Goal: Navigation & Orientation: Find specific page/section

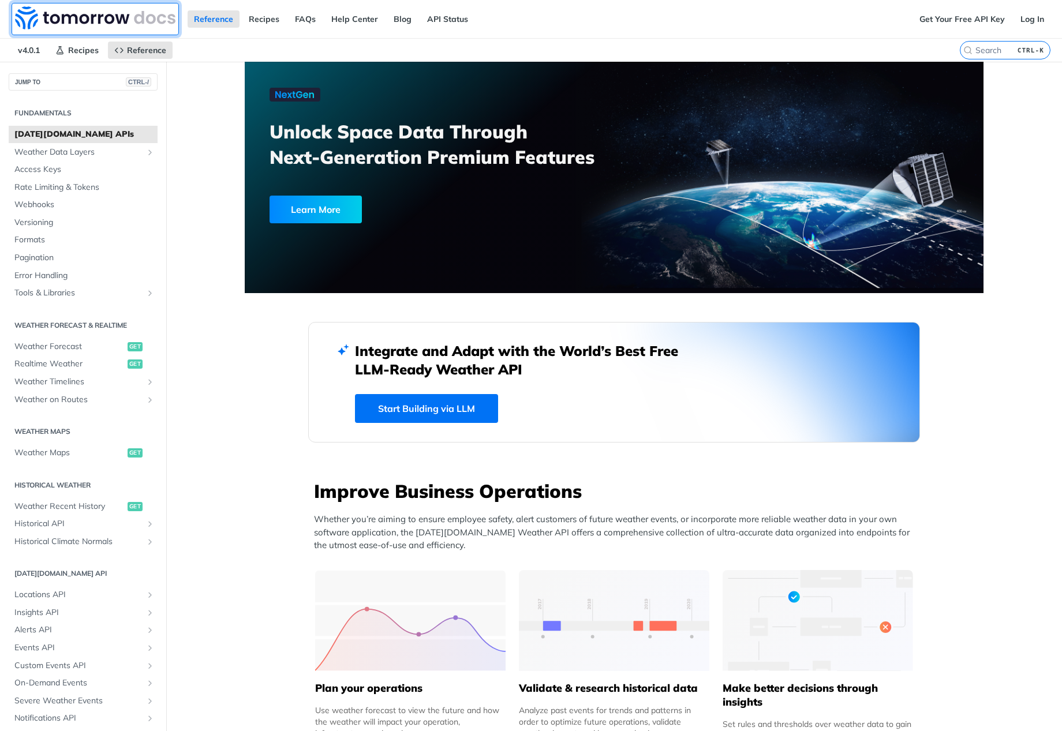
click at [74, 18] on img at bounding box center [95, 17] width 160 height 23
click at [37, 12] on img at bounding box center [95, 17] width 160 height 23
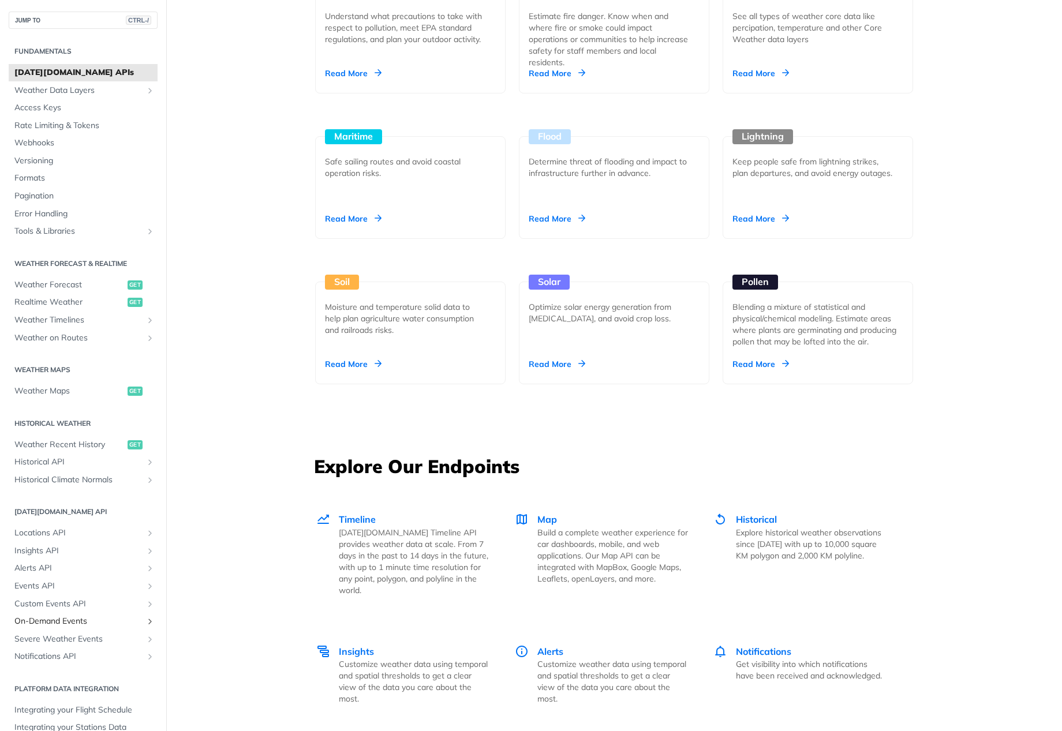
scroll to position [35, 0]
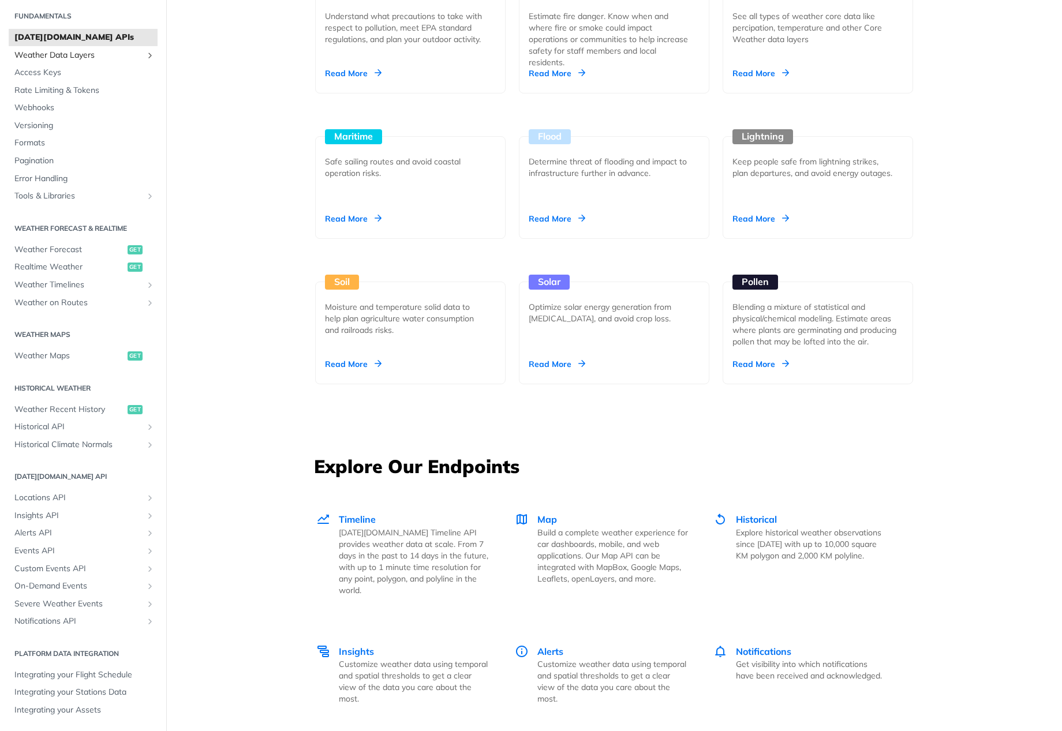
click at [50, 55] on span "Weather Data Layers" at bounding box center [78, 56] width 128 height 12
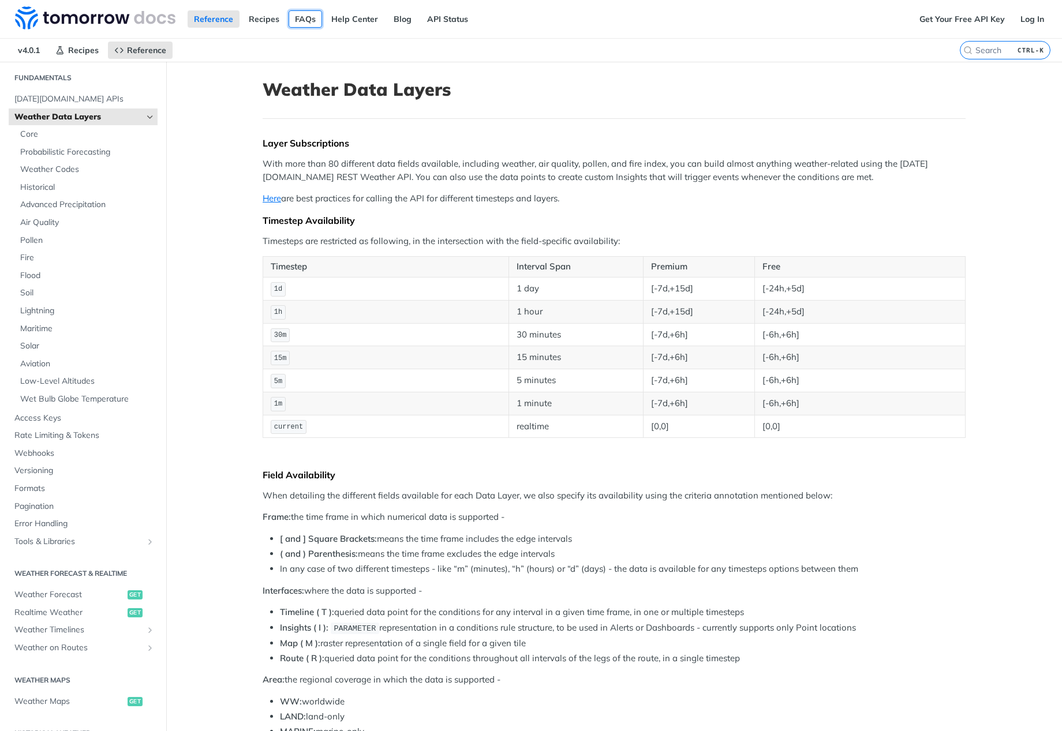
click at [295, 18] on link "FAQs" at bounding box center [305, 18] width 33 height 17
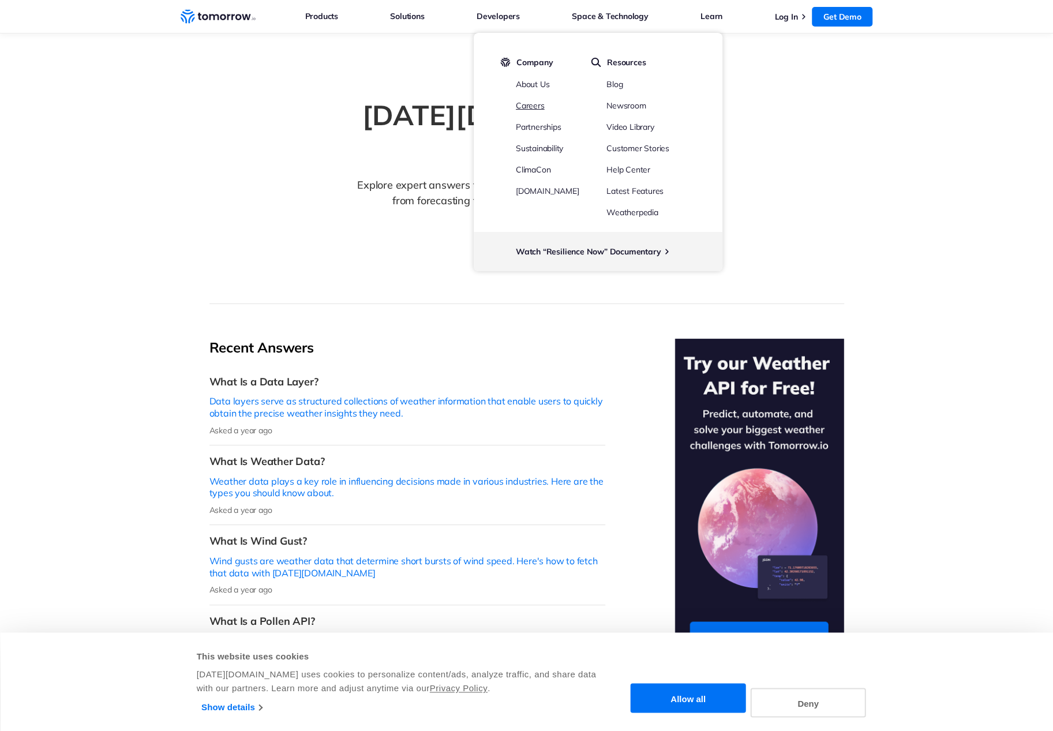
click at [536, 107] on link "Careers" at bounding box center [530, 105] width 29 height 10
